Goal: Register for event/course

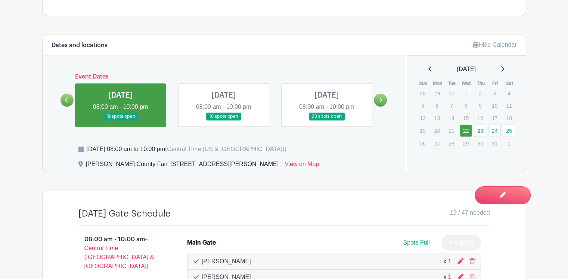
click at [121, 120] on link at bounding box center [121, 120] width 0 height 0
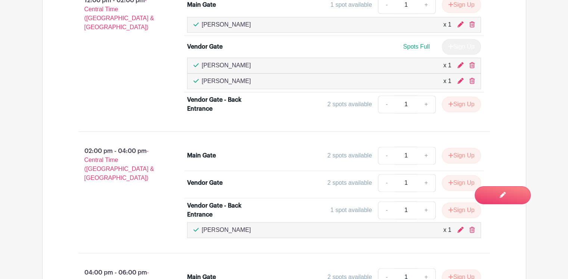
scroll to position [934, 0]
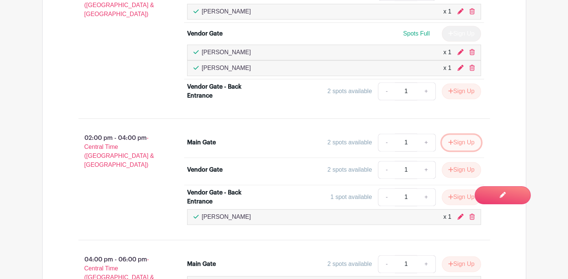
click at [457, 137] on button "Sign Up" at bounding box center [461, 142] width 39 height 16
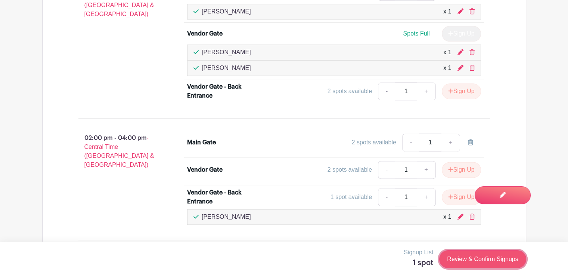
click at [487, 257] on link "Review & Confirm Signups" at bounding box center [482, 259] width 87 height 18
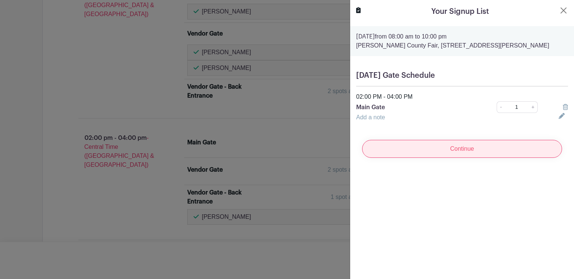
click at [453, 148] on input "Continue" at bounding box center [462, 149] width 200 height 18
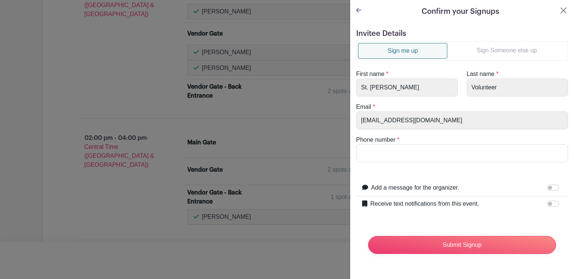
click at [504, 48] on link "Sign Someone else up" at bounding box center [506, 50] width 119 height 15
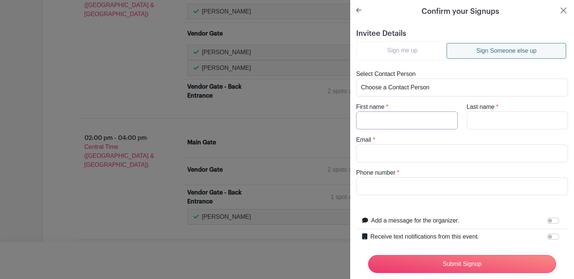
click at [381, 123] on input "First name" at bounding box center [407, 120] width 102 height 18
type input "Celina"
type input "[PERSON_NAME]"
type input "[EMAIL_ADDRESS][DOMAIN_NAME]"
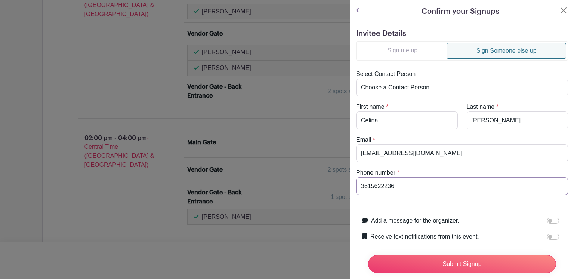
type input "3615622236"
click at [547, 235] on input "Receive text notifications from this event." at bounding box center [553, 236] width 12 height 6
checkbox input "true"
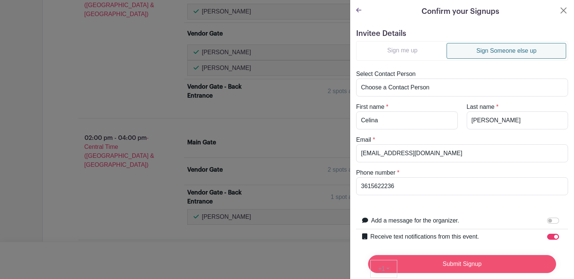
click at [453, 255] on input "Submit Signup" at bounding box center [462, 264] width 188 height 18
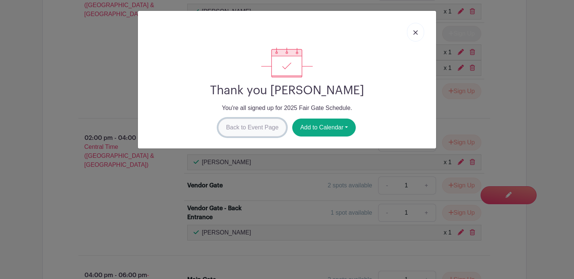
click at [248, 126] on link "Back to Event Page" at bounding box center [252, 127] width 68 height 18
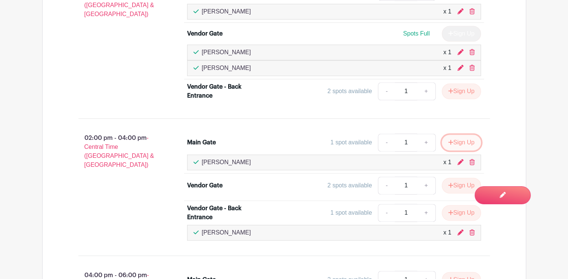
click at [461, 138] on button "Sign Up" at bounding box center [461, 142] width 39 height 16
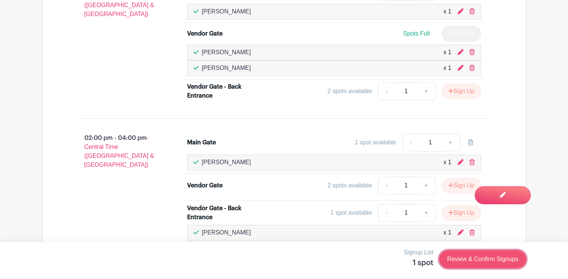
click at [485, 259] on link "Review & Confirm Signups" at bounding box center [482, 259] width 87 height 18
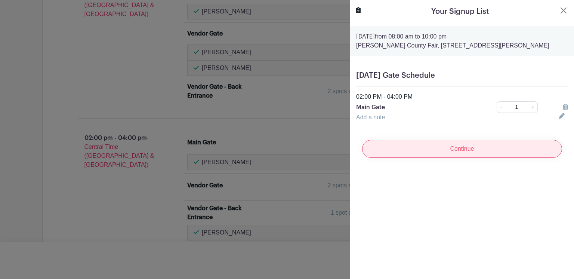
click at [462, 152] on input "Continue" at bounding box center [462, 149] width 200 height 18
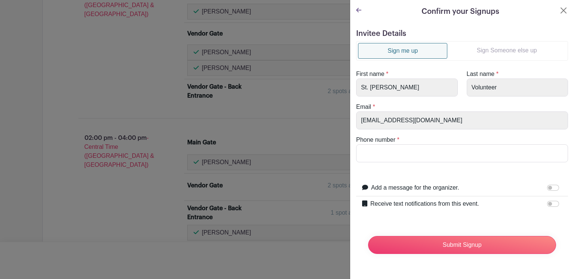
click at [493, 53] on link "Sign Someone else up" at bounding box center [506, 50] width 119 height 15
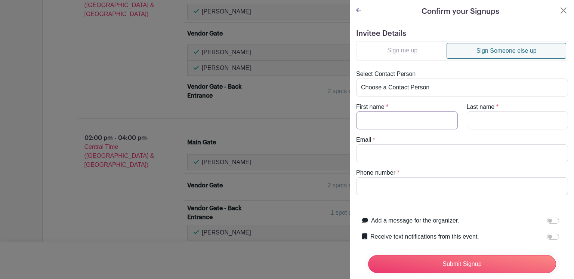
click at [394, 118] on input "First name" at bounding box center [407, 120] width 102 height 18
type input "[PERSON_NAME]"
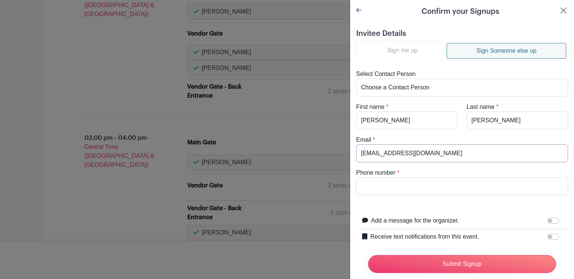
type input "[EMAIL_ADDRESS][DOMAIN_NAME]"
type input "3615624529"
click at [547, 235] on input "Receive text notifications from this event." at bounding box center [553, 236] width 12 height 6
checkbox input "true"
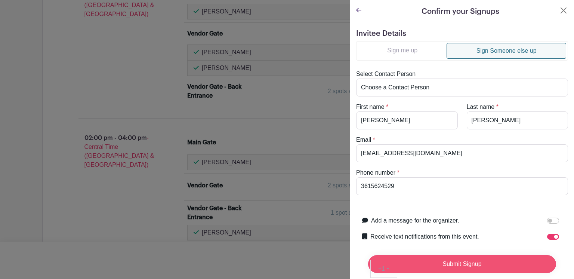
click at [483, 257] on input "Submit Signup" at bounding box center [462, 264] width 188 height 18
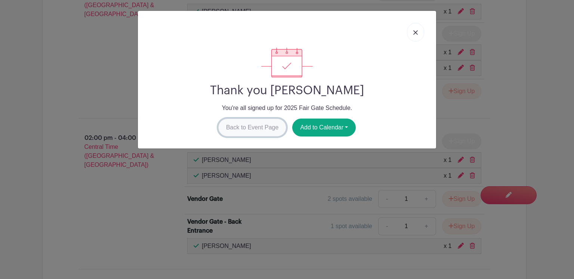
click at [247, 126] on link "Back to Event Page" at bounding box center [252, 127] width 68 height 18
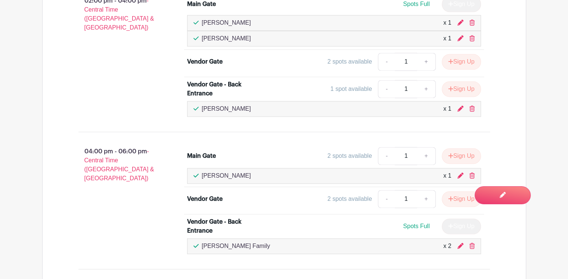
scroll to position [1083, 0]
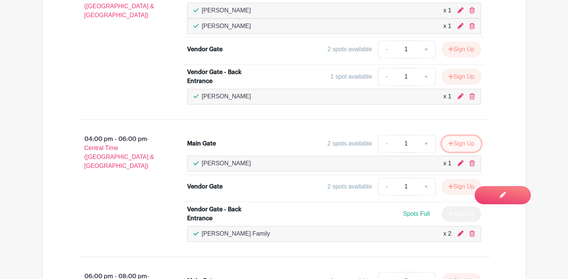
click at [458, 138] on button "Sign Up" at bounding box center [461, 144] width 39 height 16
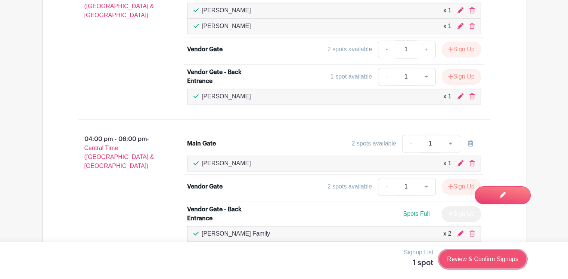
click at [481, 259] on link "Review & Confirm Signups" at bounding box center [482, 259] width 87 height 18
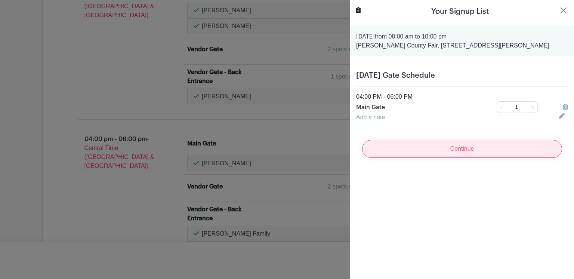
click at [479, 145] on input "Continue" at bounding box center [462, 149] width 200 height 18
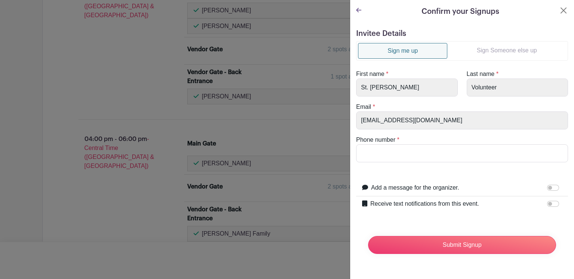
click at [499, 47] on link "Sign Someone else up" at bounding box center [506, 50] width 119 height 15
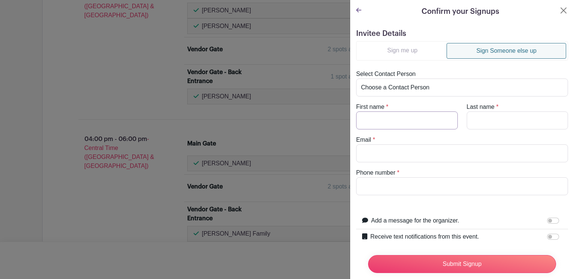
click at [394, 116] on input "First name" at bounding box center [407, 120] width 102 height 18
type input "JJ"
type input "[PERSON_NAME]"
type input "[EMAIL_ADDRESS][DOMAIN_NAME]"
type input "3617011373"
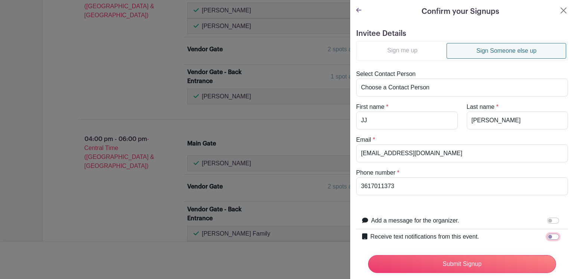
click at [547, 234] on input "Receive text notifications from this event." at bounding box center [553, 236] width 12 height 6
checkbox input "true"
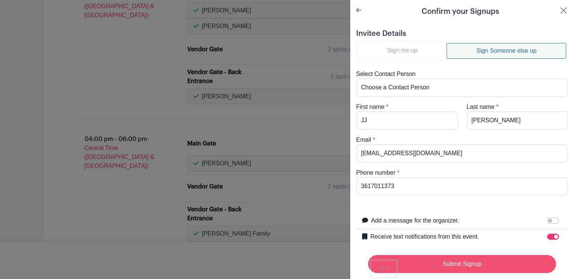
click at [448, 259] on input "Submit Signup" at bounding box center [462, 264] width 188 height 18
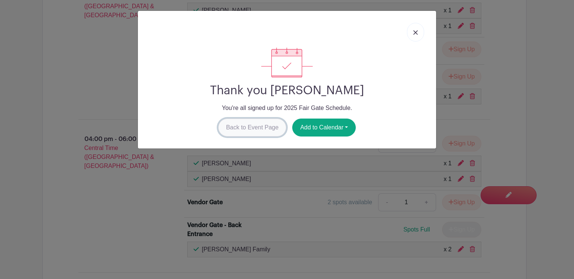
click at [230, 123] on link "Back to Event Page" at bounding box center [252, 127] width 68 height 18
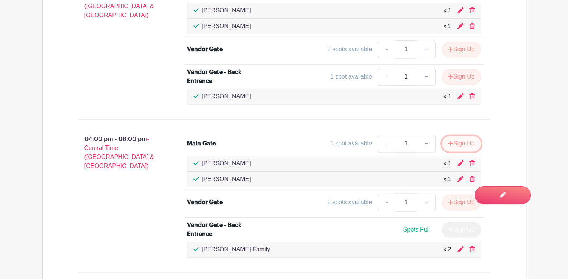
click at [458, 140] on button "Sign Up" at bounding box center [461, 144] width 39 height 16
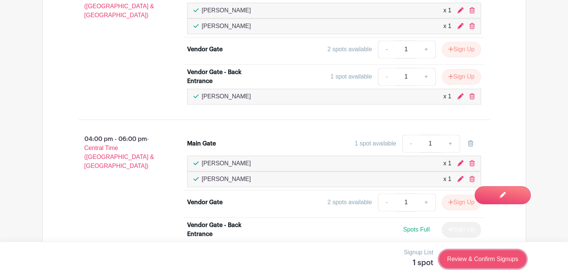
click at [486, 259] on link "Review & Confirm Signups" at bounding box center [482, 259] width 87 height 18
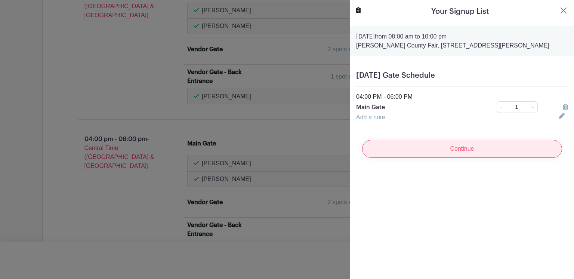
click at [467, 149] on input "Continue" at bounding box center [462, 149] width 200 height 18
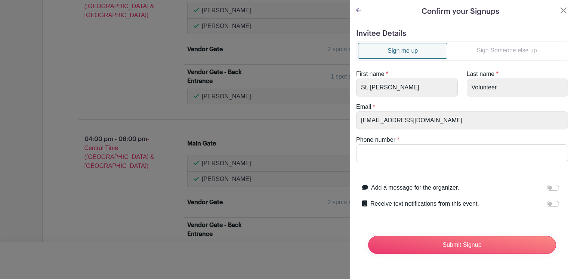
click at [499, 50] on link "Sign Someone else up" at bounding box center [506, 50] width 119 height 15
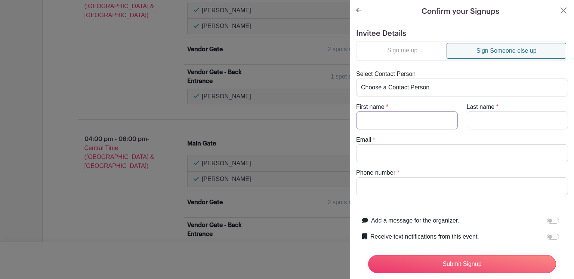
click at [374, 123] on input "First name" at bounding box center [407, 120] width 102 height 18
type input "Bella"
type input "Viera"
type input "[EMAIL_ADDRESS][DOMAIN_NAME]"
type input "3614557917"
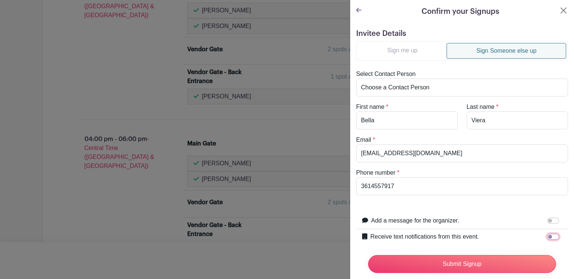
click at [547, 236] on input "Receive text notifications from this event." at bounding box center [553, 236] width 12 height 6
checkbox input "true"
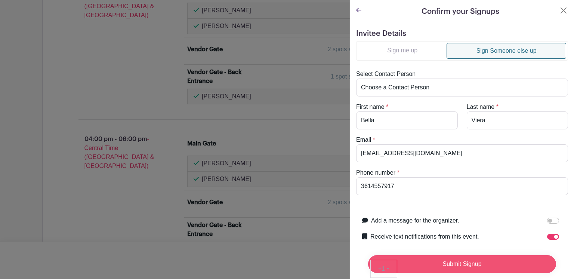
click at [450, 260] on input "Submit Signup" at bounding box center [462, 264] width 188 height 18
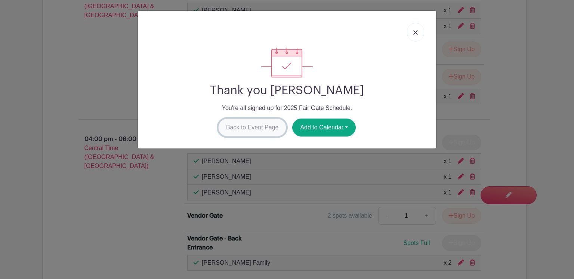
click at [257, 126] on link "Back to Event Page" at bounding box center [252, 127] width 68 height 18
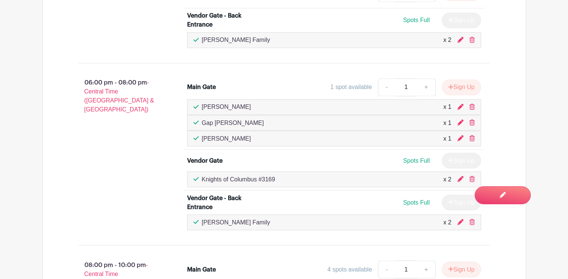
scroll to position [1307, 0]
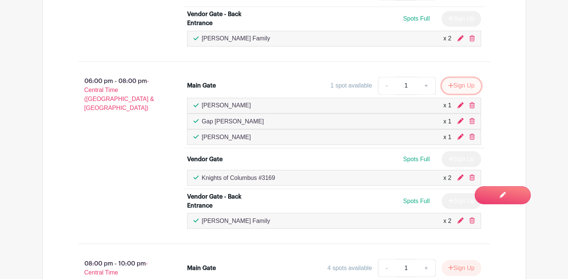
click at [458, 81] on button "Sign Up" at bounding box center [461, 86] width 39 height 16
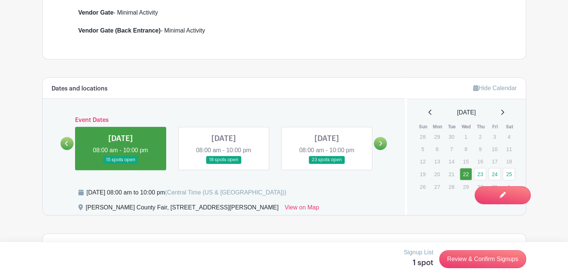
scroll to position [299, 0]
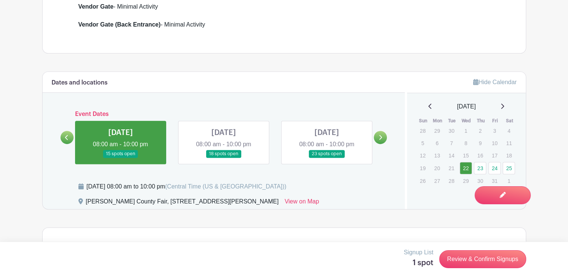
click at [224, 158] on link at bounding box center [224, 158] width 0 height 0
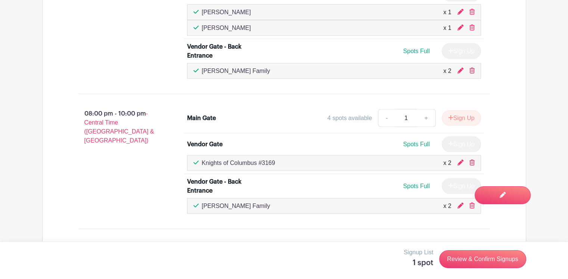
scroll to position [1419, 0]
click at [461, 109] on button "Sign Up" at bounding box center [461, 117] width 39 height 16
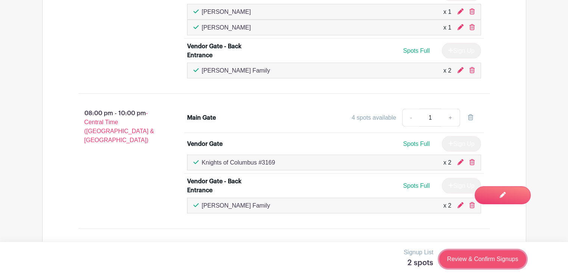
click at [478, 259] on link "Review & Confirm Signups" at bounding box center [482, 259] width 87 height 18
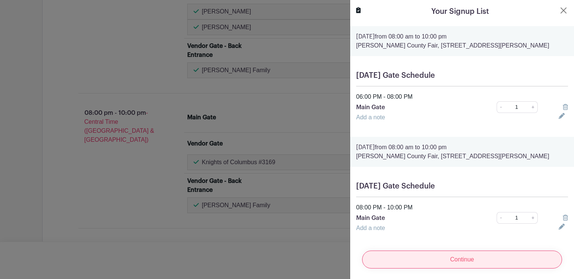
click at [448, 257] on input "Continue" at bounding box center [462, 259] width 200 height 18
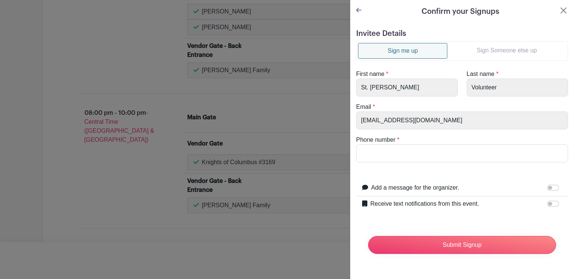
click at [496, 49] on link "Sign Someone else up" at bounding box center [506, 50] width 119 height 15
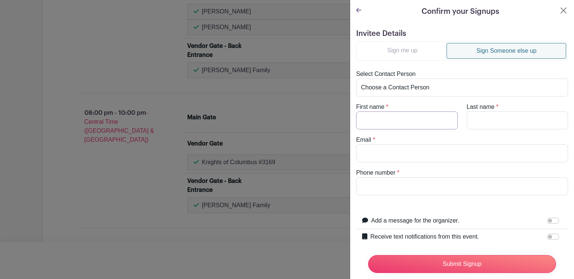
click at [390, 123] on input "First name" at bounding box center [407, 120] width 102 height 18
type input "Roman"
type input "[PERSON_NAME]"
type input "[EMAIL_ADDRESS][DOMAIN_NAME]"
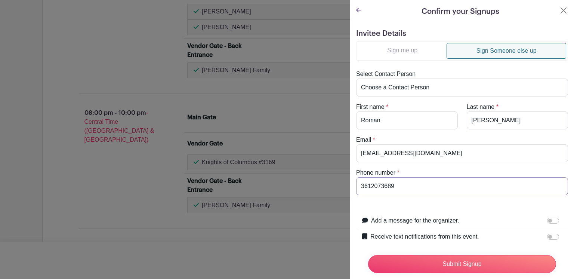
type input "3612073689"
drag, startPoint x: 378, startPoint y: 152, endPoint x: 390, endPoint y: 165, distance: 18.0
click at [378, 153] on input "[EMAIL_ADDRESS][DOMAIN_NAME]" at bounding box center [462, 153] width 212 height 18
type input "[EMAIL_ADDRESS][DOMAIN_NAME]"
click at [547, 234] on input "Receive text notifications from this event." at bounding box center [553, 236] width 12 height 6
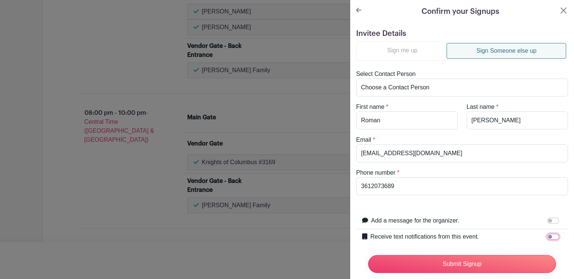
checkbox input "true"
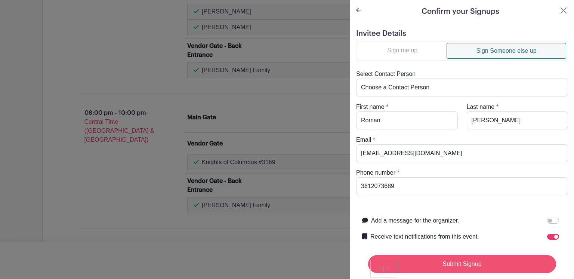
click at [462, 256] on input "Submit Signup" at bounding box center [462, 264] width 188 height 18
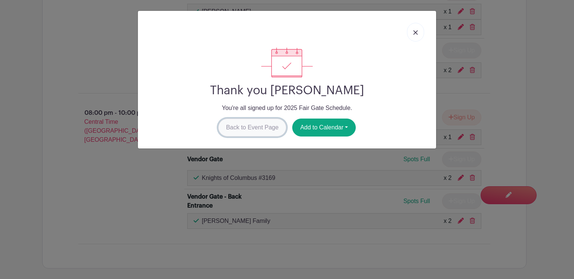
click at [245, 127] on link "Back to Event Page" at bounding box center [252, 127] width 68 height 18
